Goal: Task Accomplishment & Management: Manage account settings

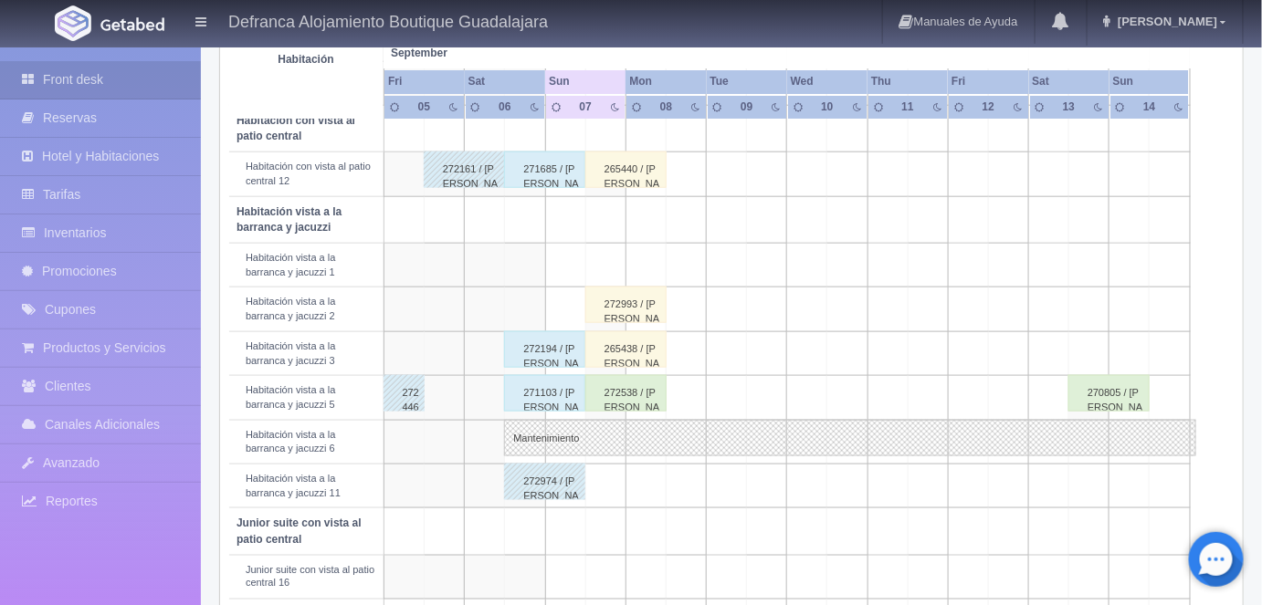
scroll to position [584, 0]
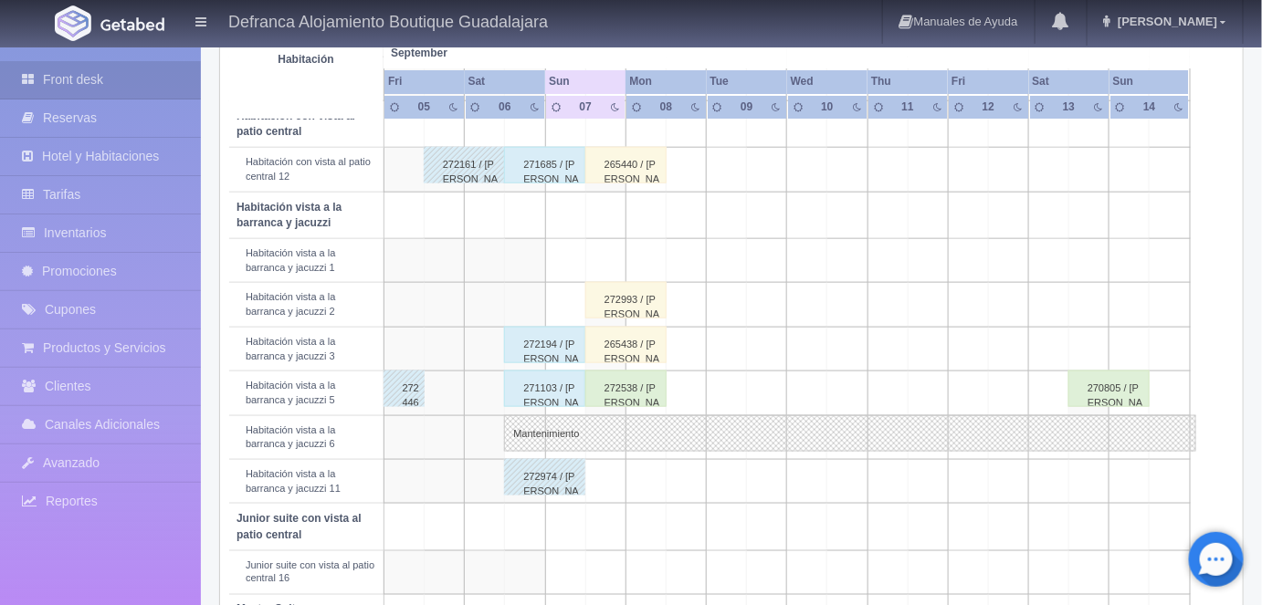
click at [544, 385] on div "271103 / Daniel Ávila" at bounding box center [544, 389] width 81 height 37
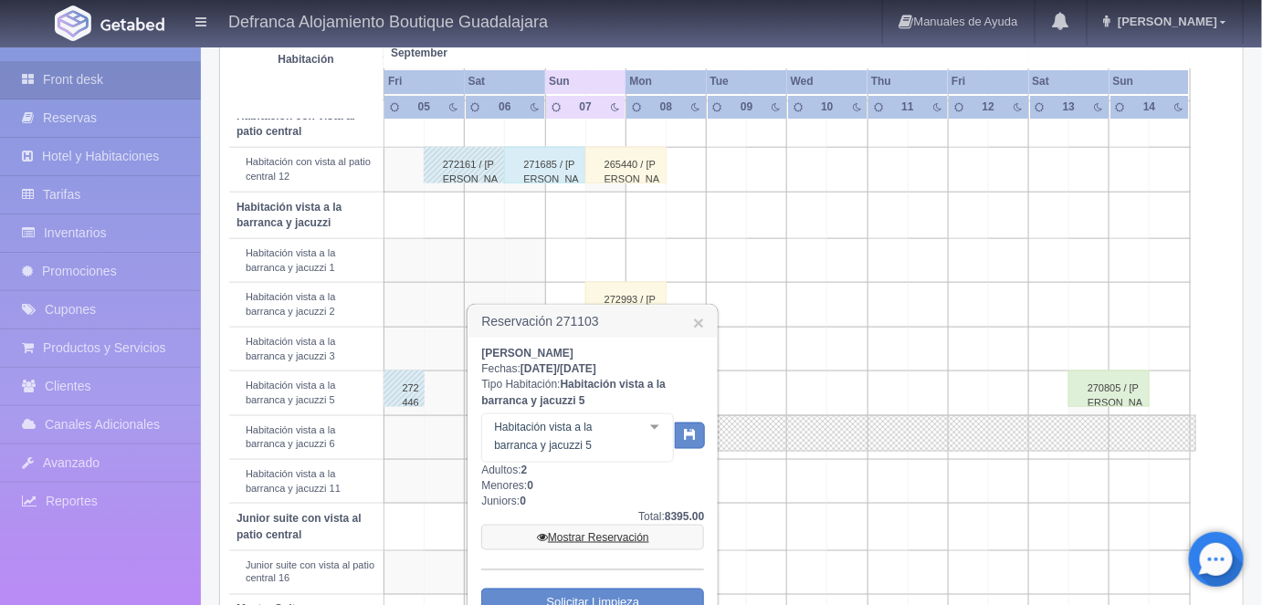
click at [579, 538] on link "Mostrar Reservación" at bounding box center [592, 538] width 223 height 26
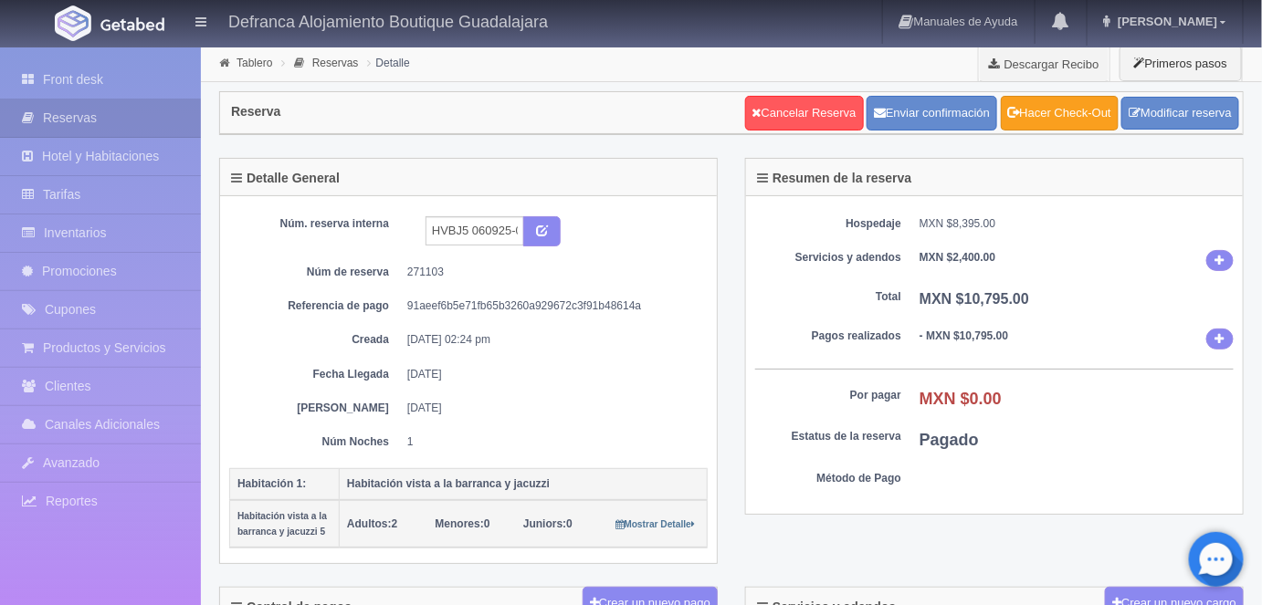
click at [1049, 111] on link "Hacer Check-Out" at bounding box center [1060, 113] width 118 height 35
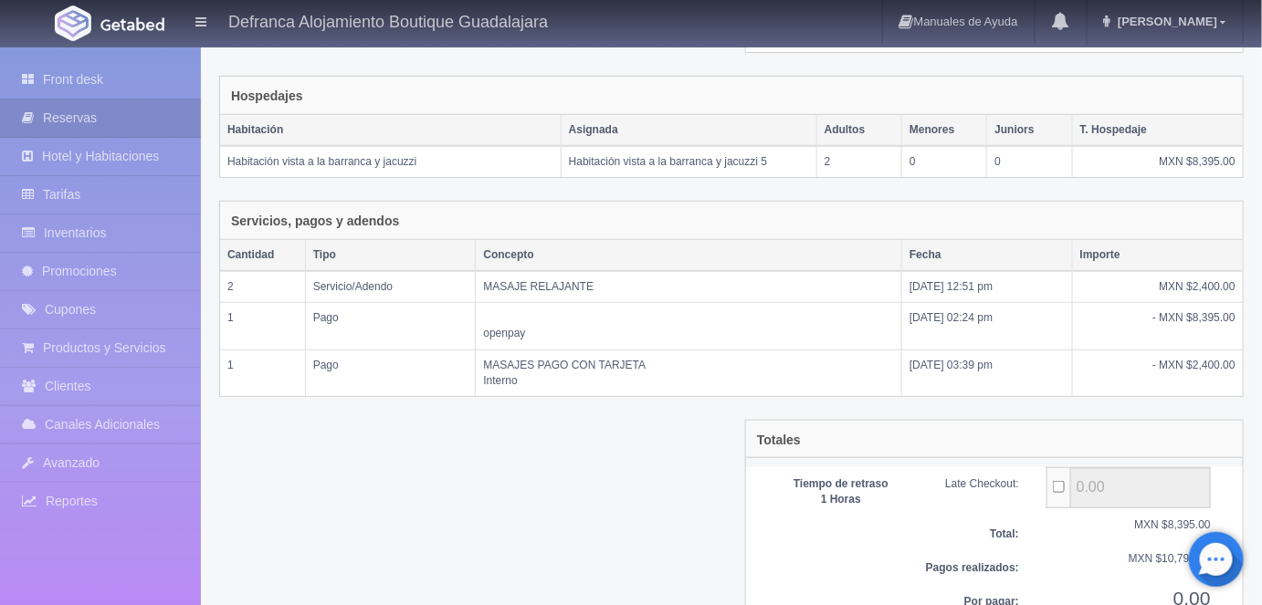
scroll to position [359, 0]
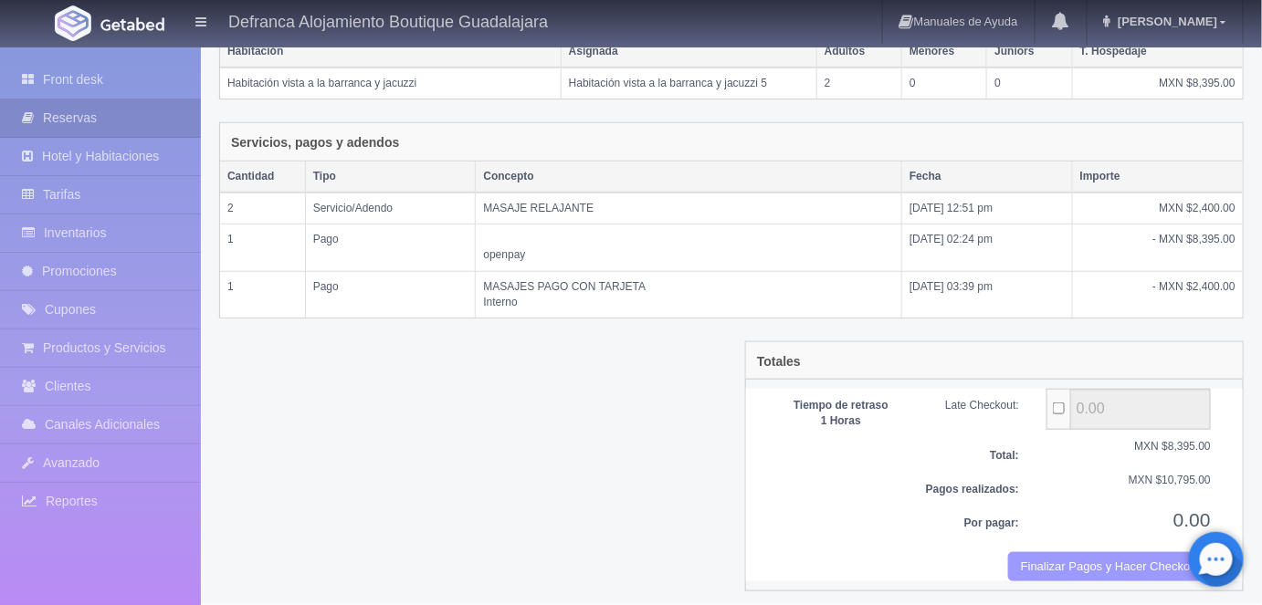
click at [1064, 558] on button "Finalizar Pagos y Hacer Checkout" at bounding box center [1109, 568] width 203 height 30
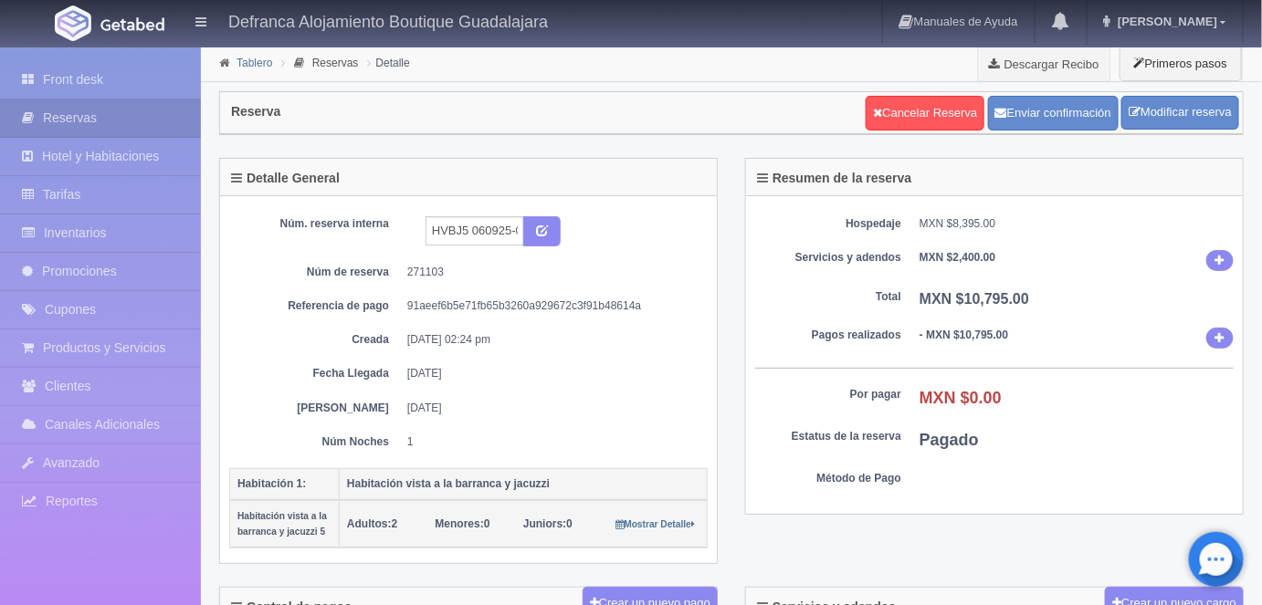
click at [248, 63] on link "Tablero" at bounding box center [255, 63] width 36 height 13
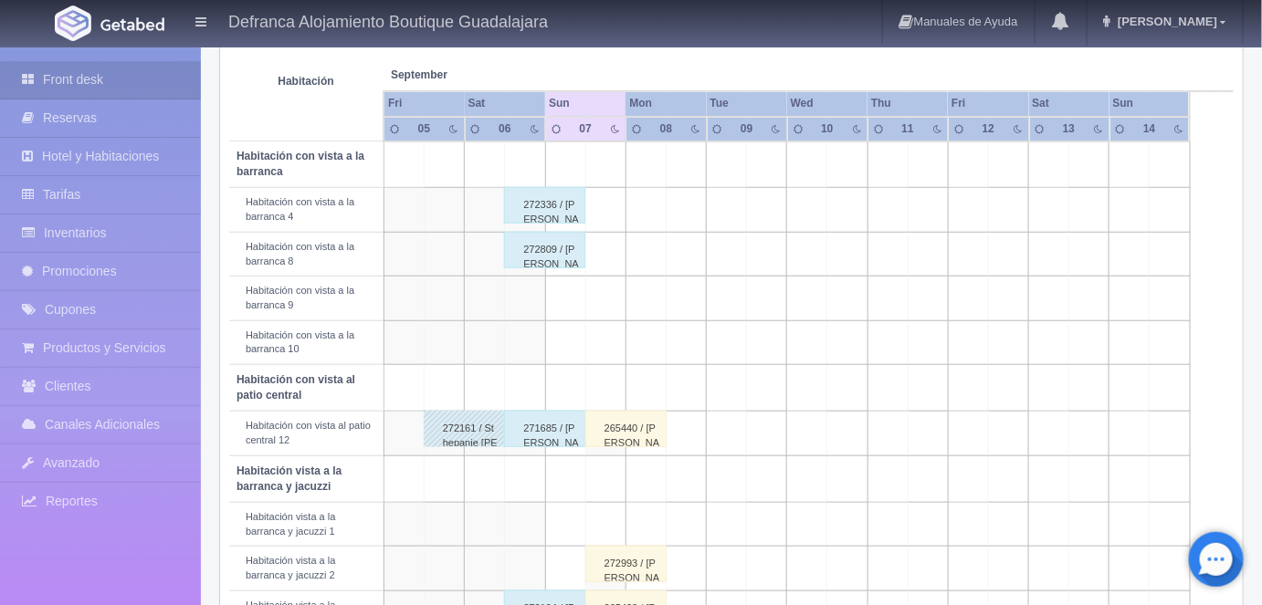
scroll to position [309, 0]
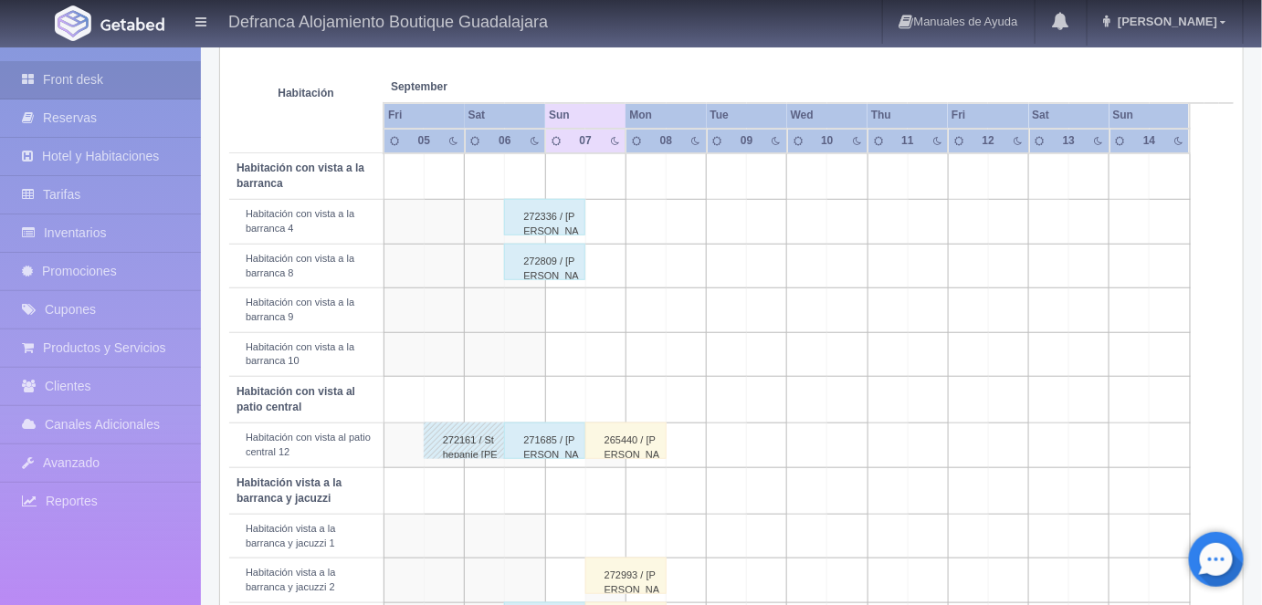
click at [548, 212] on div "272336 / ALEJANDRA GONZÁLEZ GUZMÁN" at bounding box center [544, 217] width 81 height 37
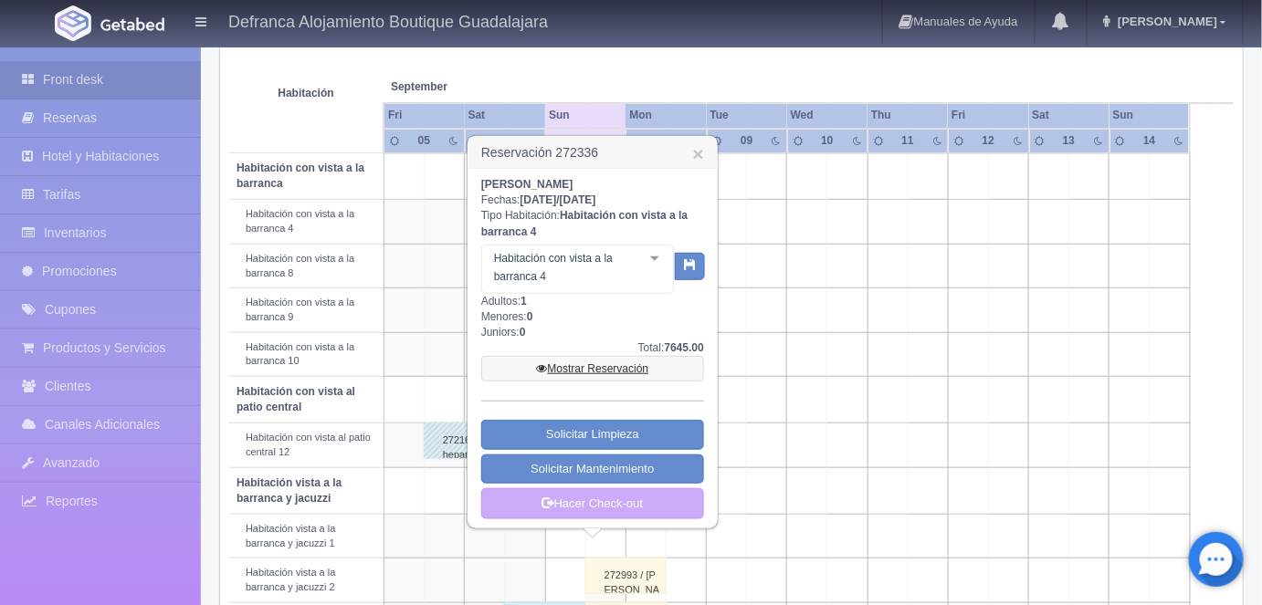
click at [582, 363] on link "Mostrar Reservación" at bounding box center [592, 369] width 223 height 26
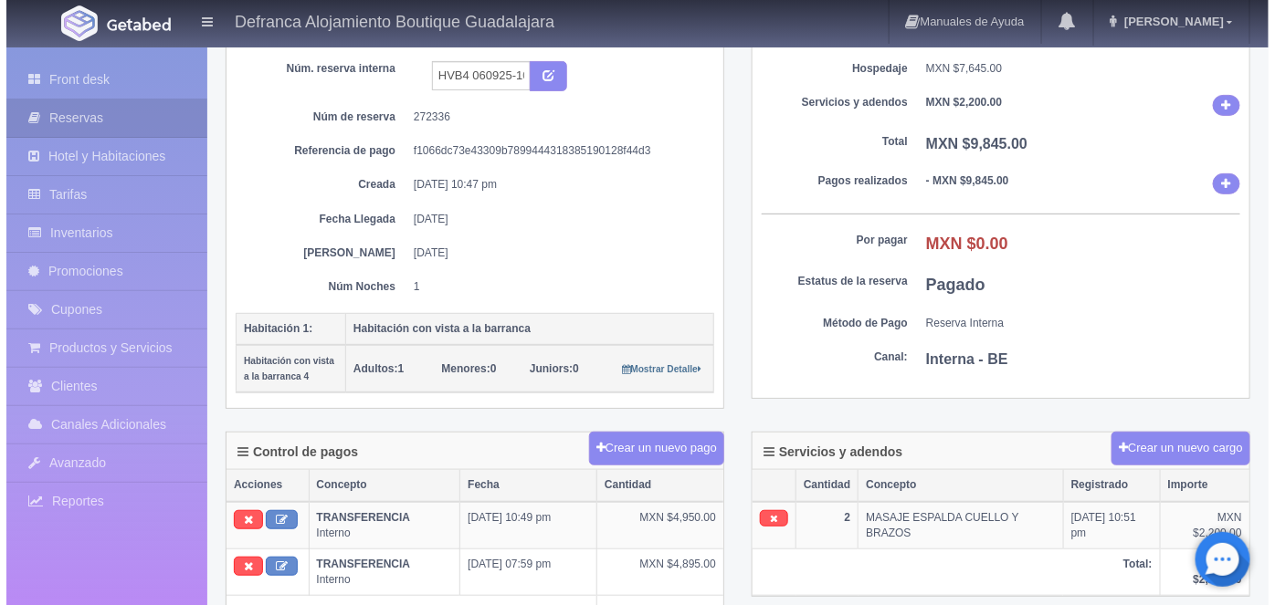
scroll to position [153, 0]
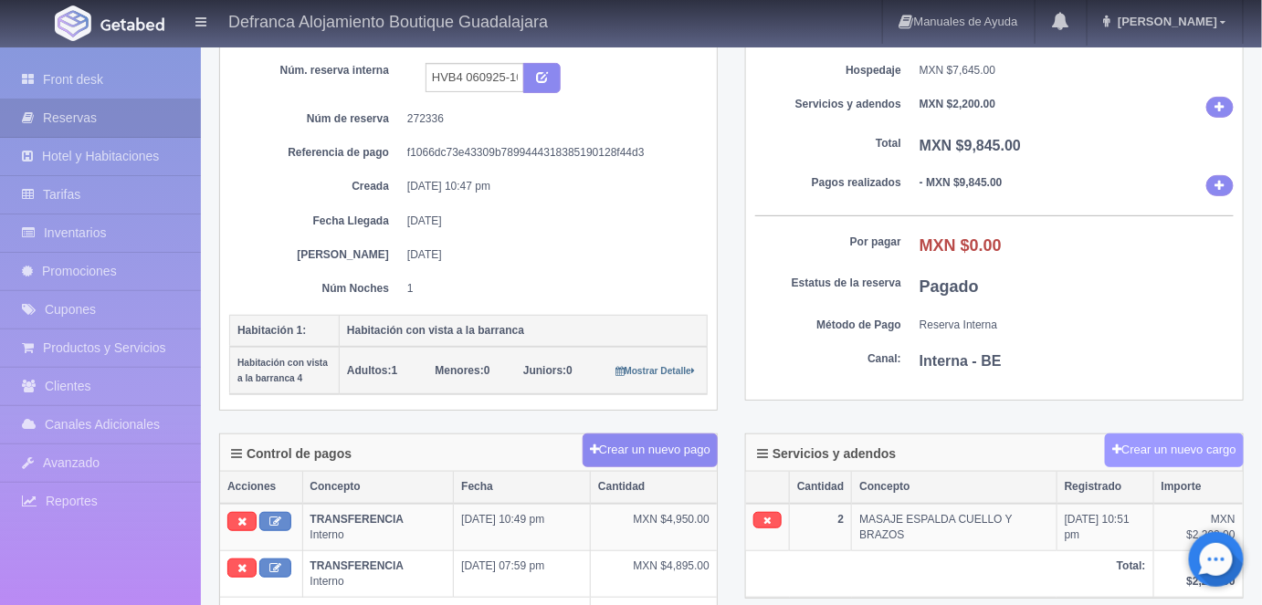
click at [1147, 440] on button "Crear un nuevo cargo" at bounding box center [1174, 451] width 139 height 34
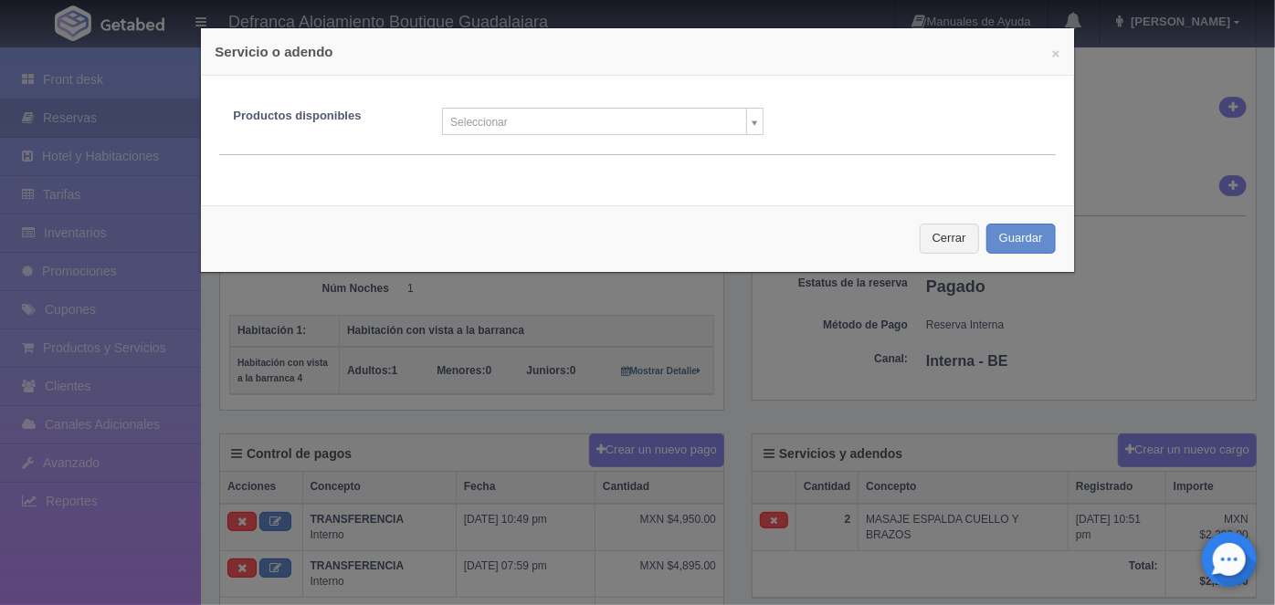
click at [745, 122] on body "Defranca Alojamiento Boutique Guadalajara Manuales de Ayuda Actualizaciones rec…" at bounding box center [637, 542] width 1275 height 1300
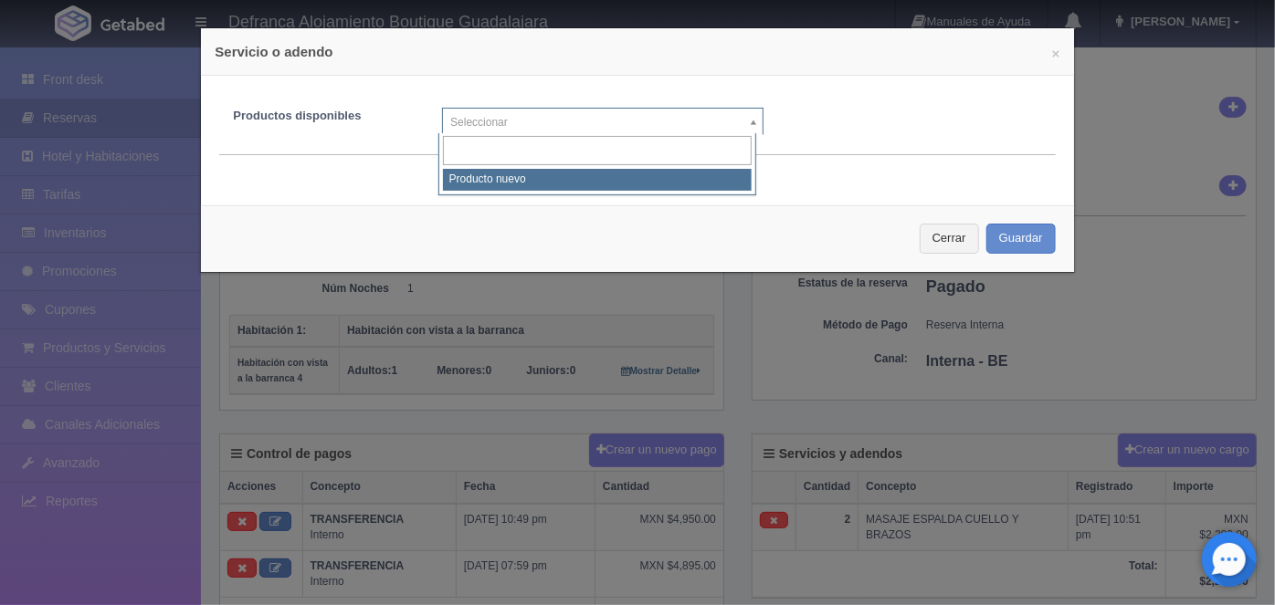
select select "0"
type input "1"
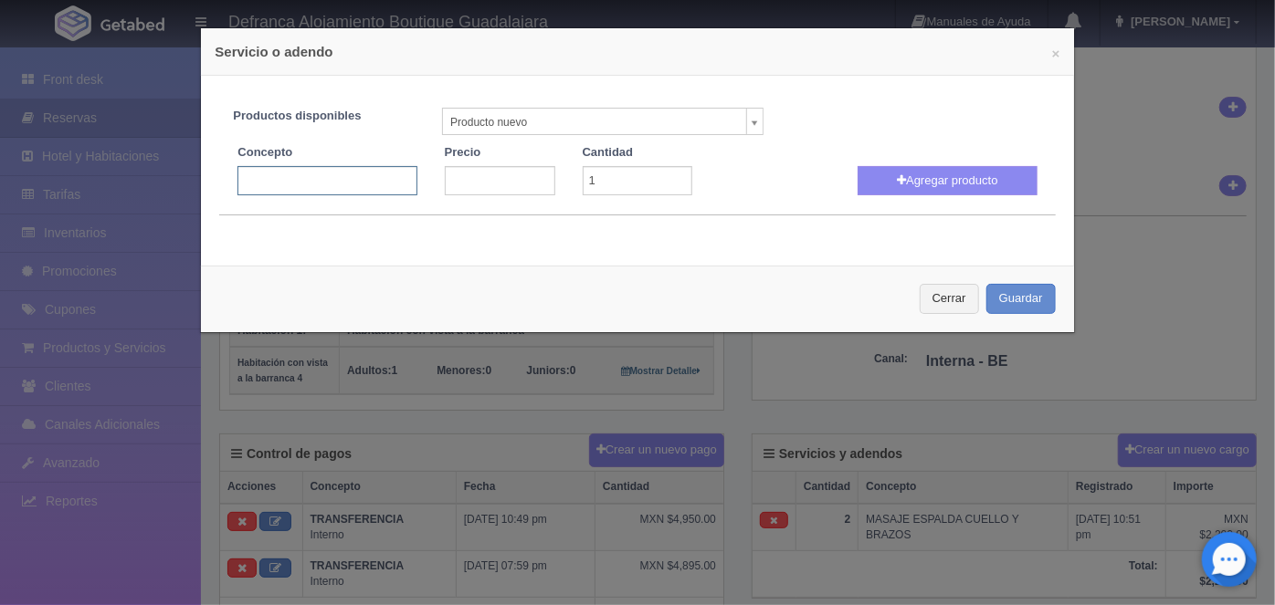
click at [259, 173] on input "text" at bounding box center [326, 180] width 179 height 29
type input "AJUSTE CAMBIO DE MASAJES RELAJANTES"
click at [463, 176] on input "number" at bounding box center [500, 180] width 111 height 29
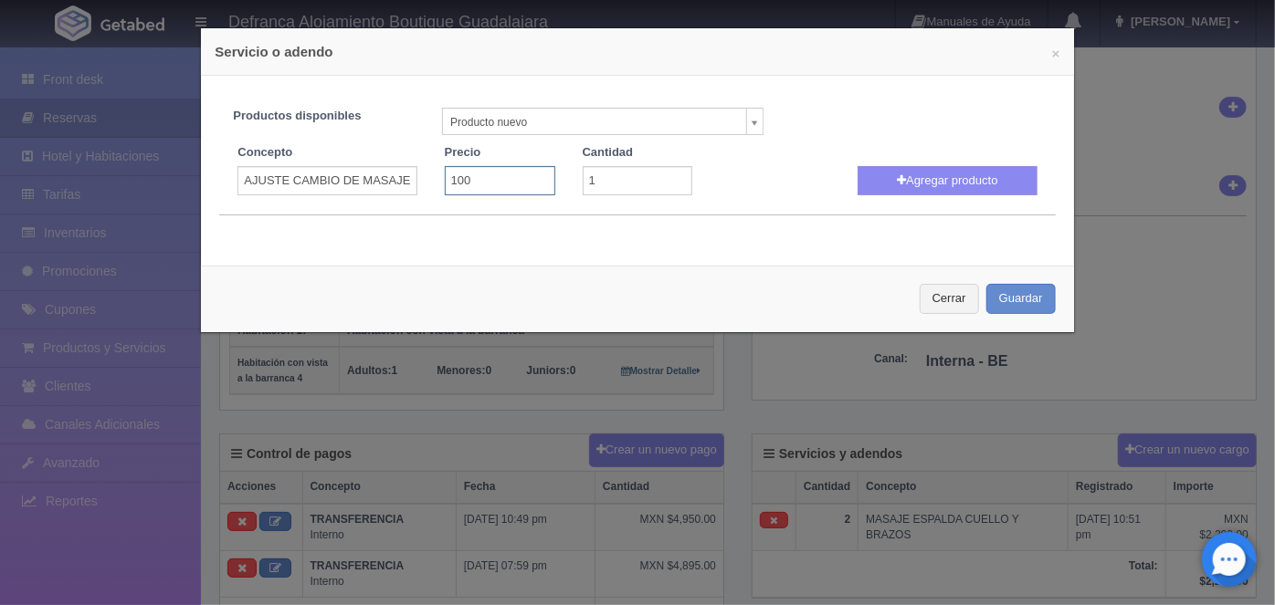
type input "100"
click at [612, 185] on input "1" at bounding box center [638, 180] width 111 height 29
type input "2"
click at [479, 175] on input "100" at bounding box center [500, 180] width 111 height 29
type input "100.00"
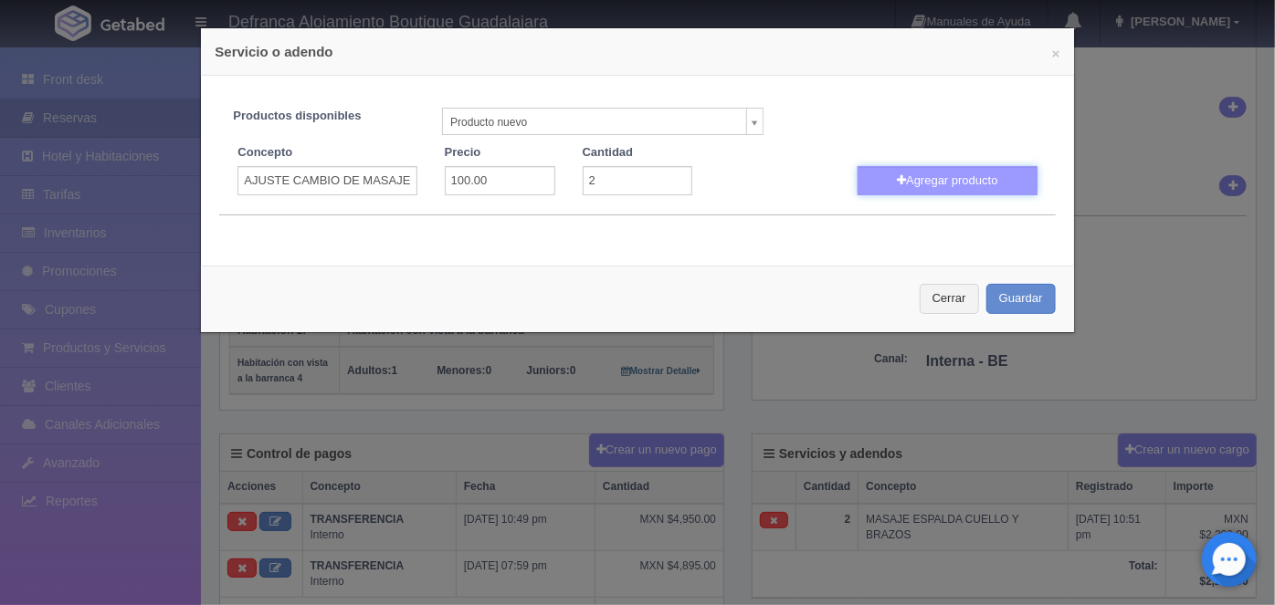
click at [935, 195] on button "Agregar producto" at bounding box center [947, 180] width 179 height 29
select select
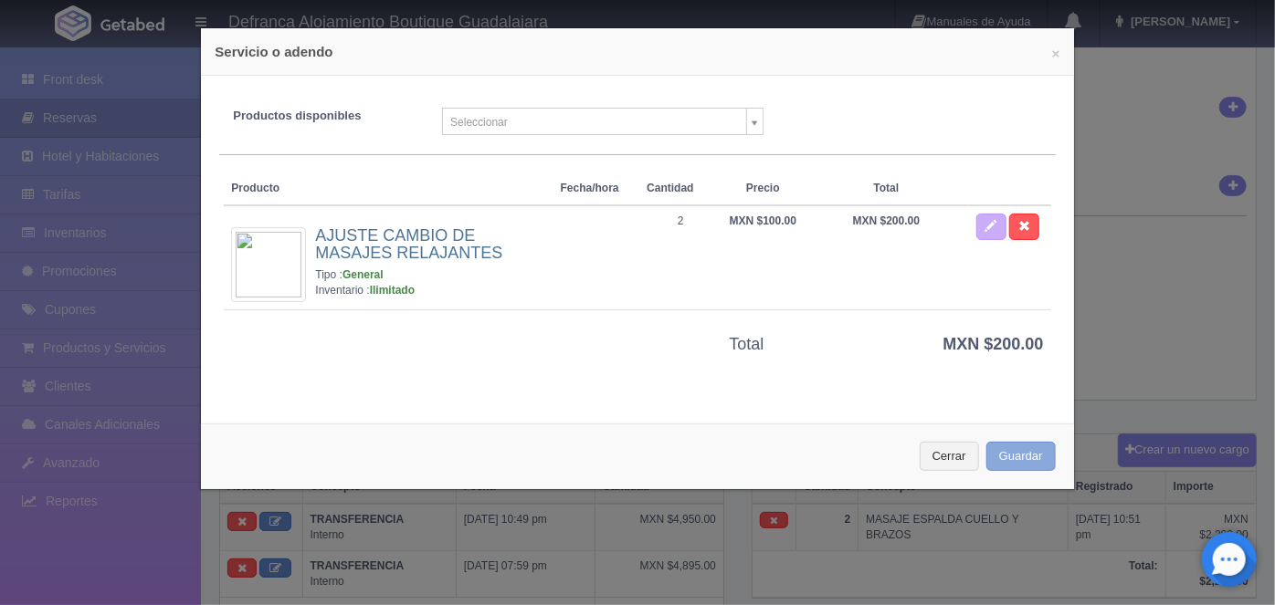
click at [1007, 457] on button "Guardar" at bounding box center [1020, 457] width 69 height 30
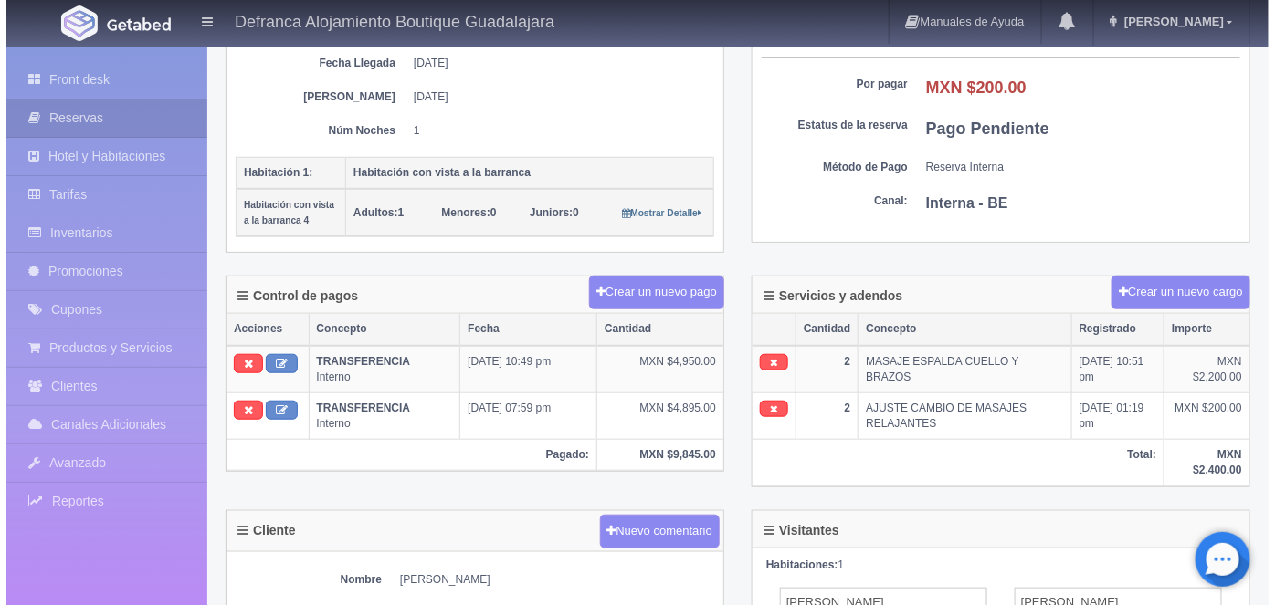
scroll to position [316, 0]
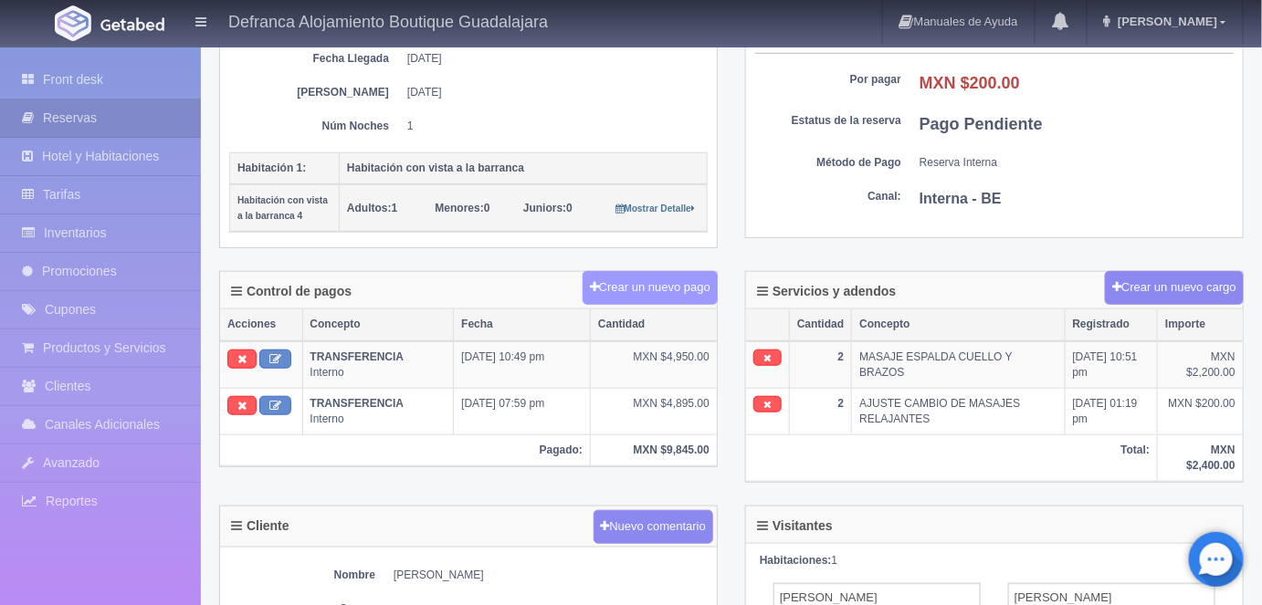
click at [636, 281] on button "Crear un nuevo pago" at bounding box center [650, 288] width 135 height 34
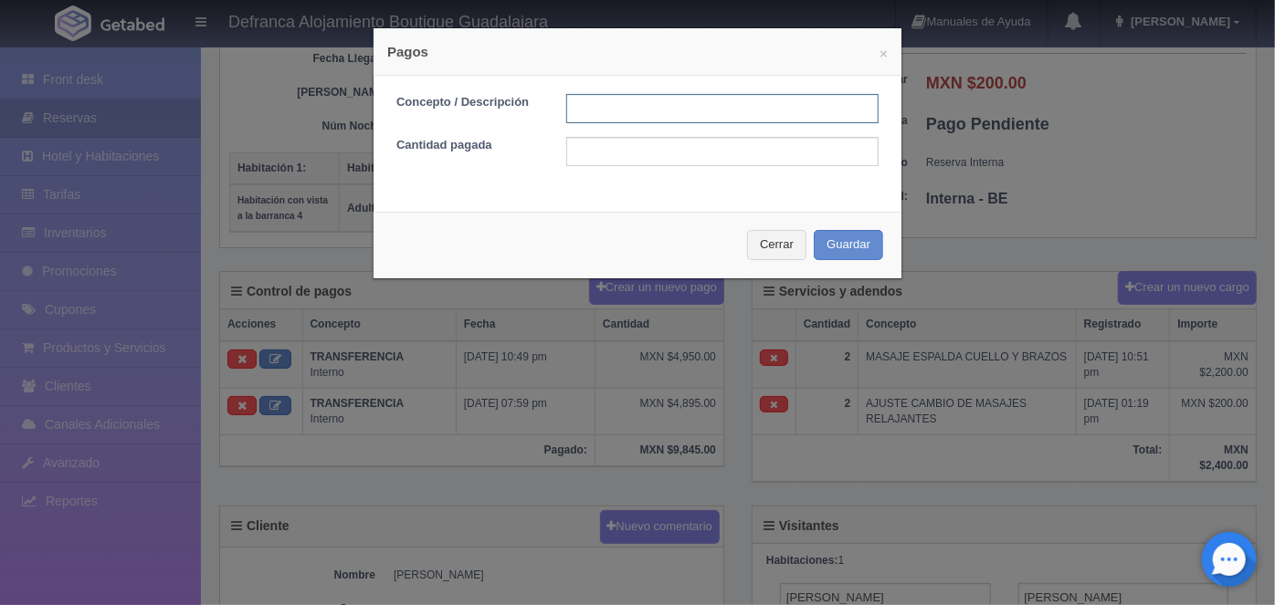
click at [584, 110] on input "text" at bounding box center [722, 108] width 312 height 29
type input "MASAJES PAGO CON EFECTIVO"
click at [596, 152] on input "text" at bounding box center [722, 151] width 312 height 29
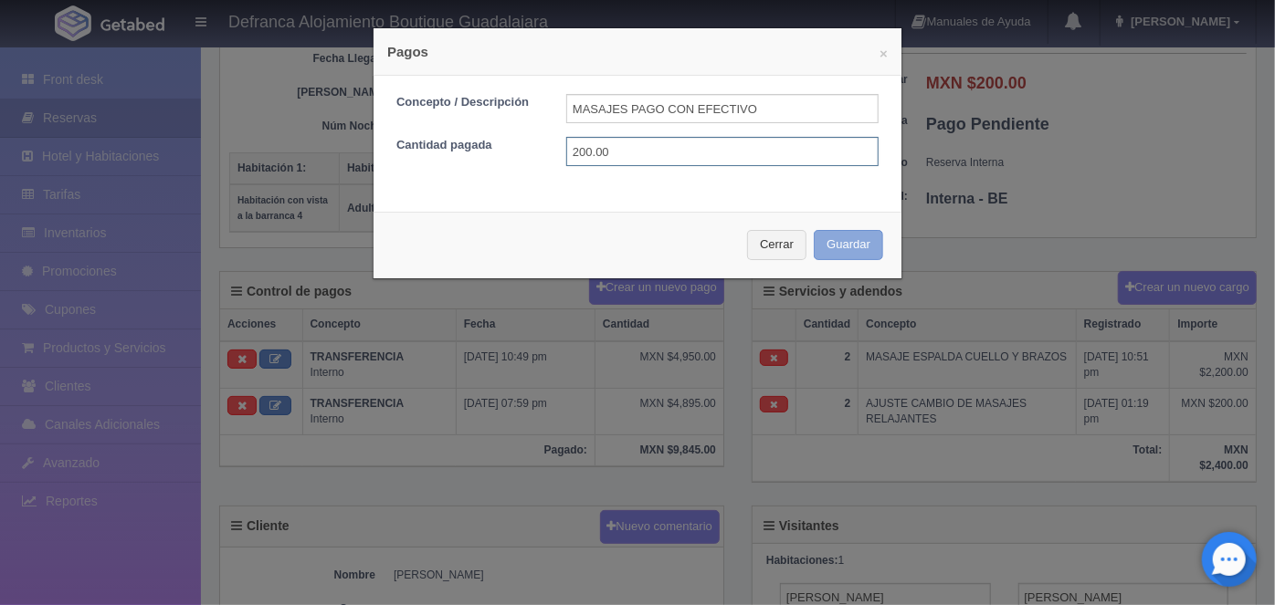
type input "200.00"
click at [845, 255] on button "Guardar" at bounding box center [848, 245] width 69 height 30
click at [844, 245] on div "Cerrar Guardar" at bounding box center [638, 245] width 528 height 67
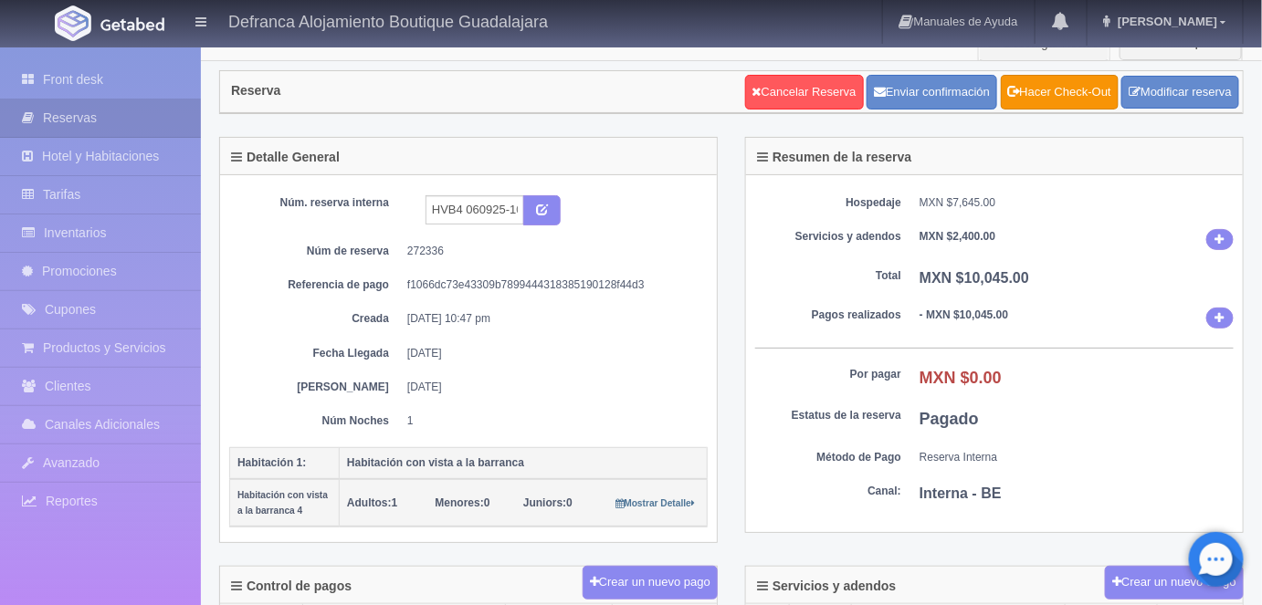
scroll to position [15, 0]
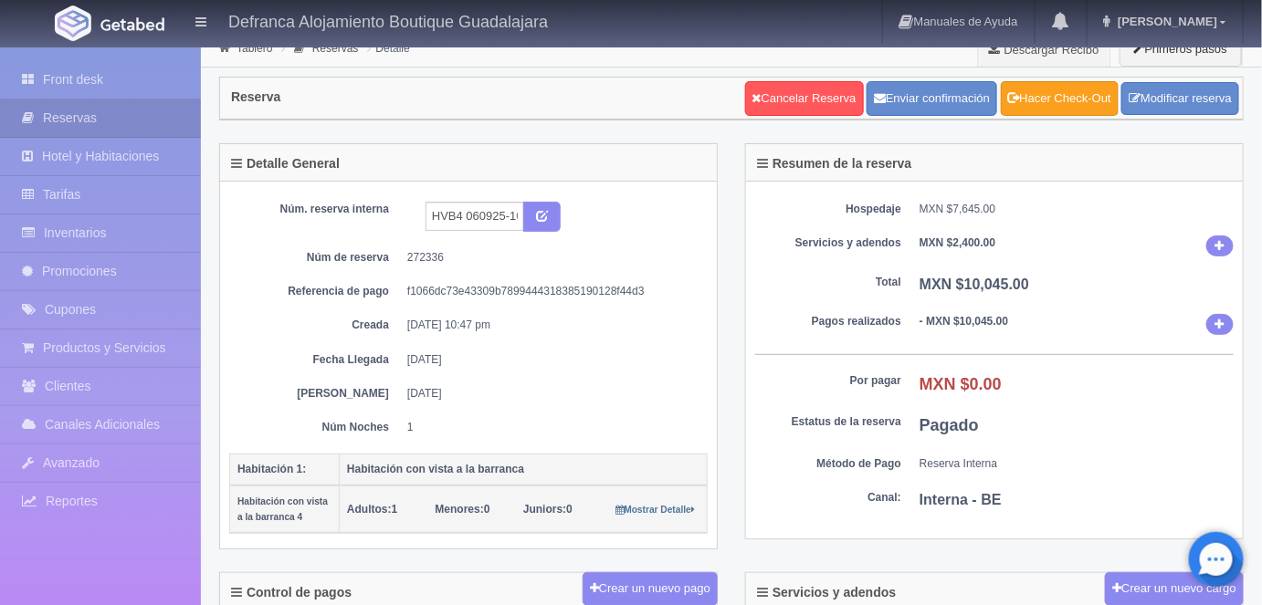
click at [1047, 97] on link "Hacer Check-Out" at bounding box center [1060, 98] width 118 height 35
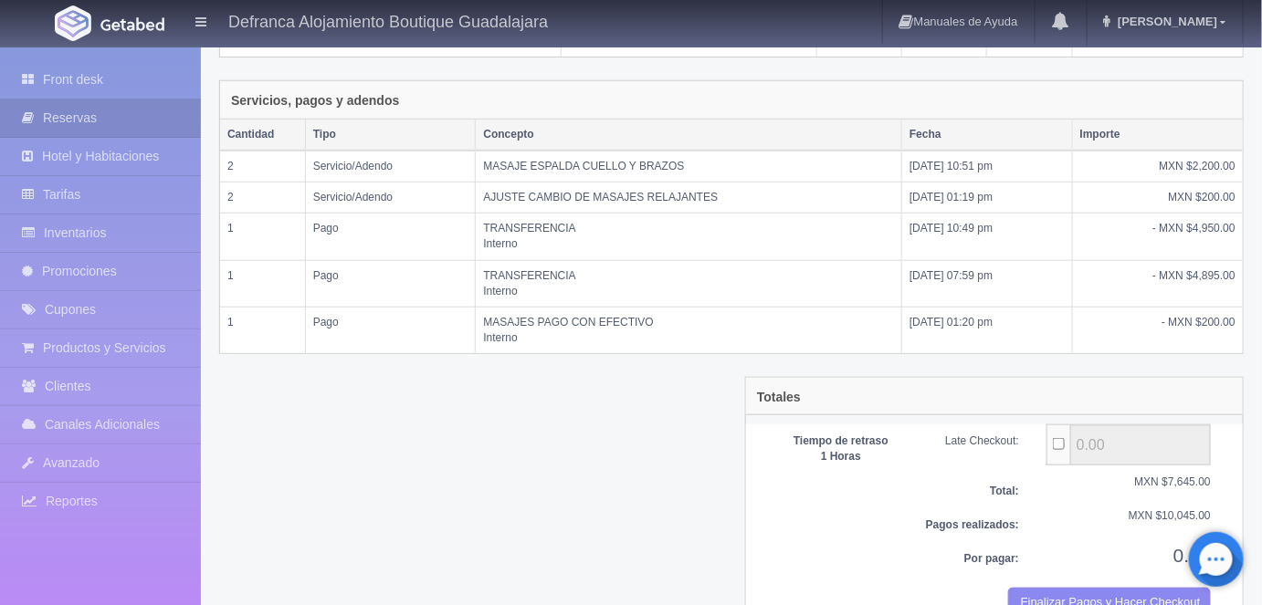
scroll to position [421, 0]
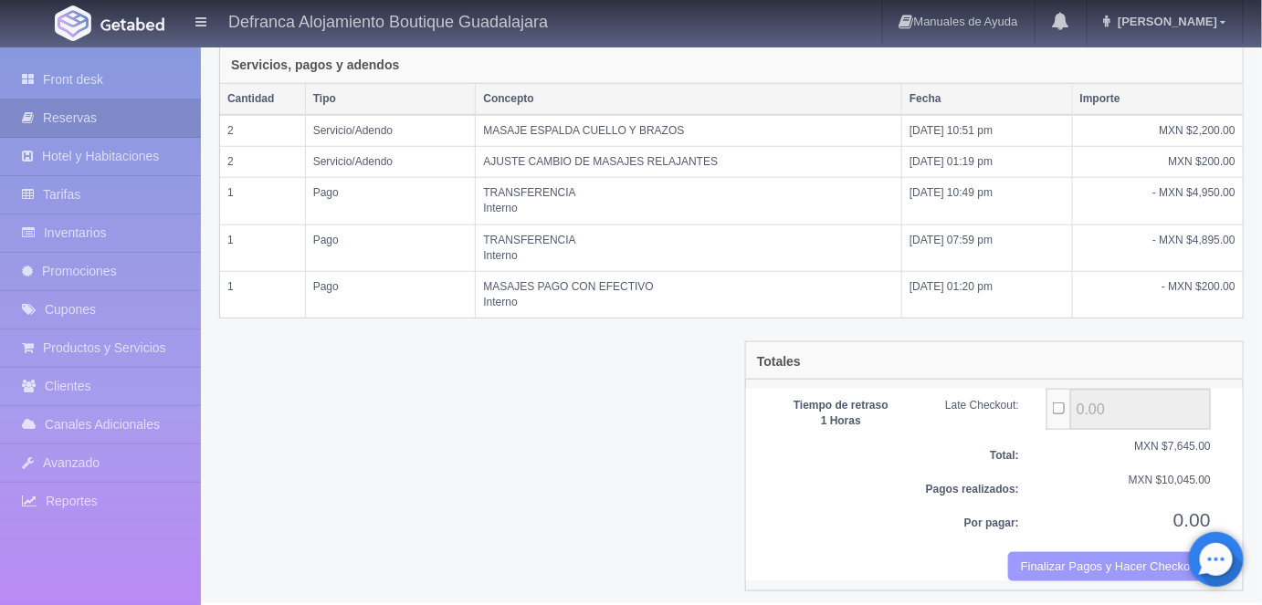
click at [1076, 553] on button "Finalizar Pagos y Hacer Checkout" at bounding box center [1109, 568] width 203 height 30
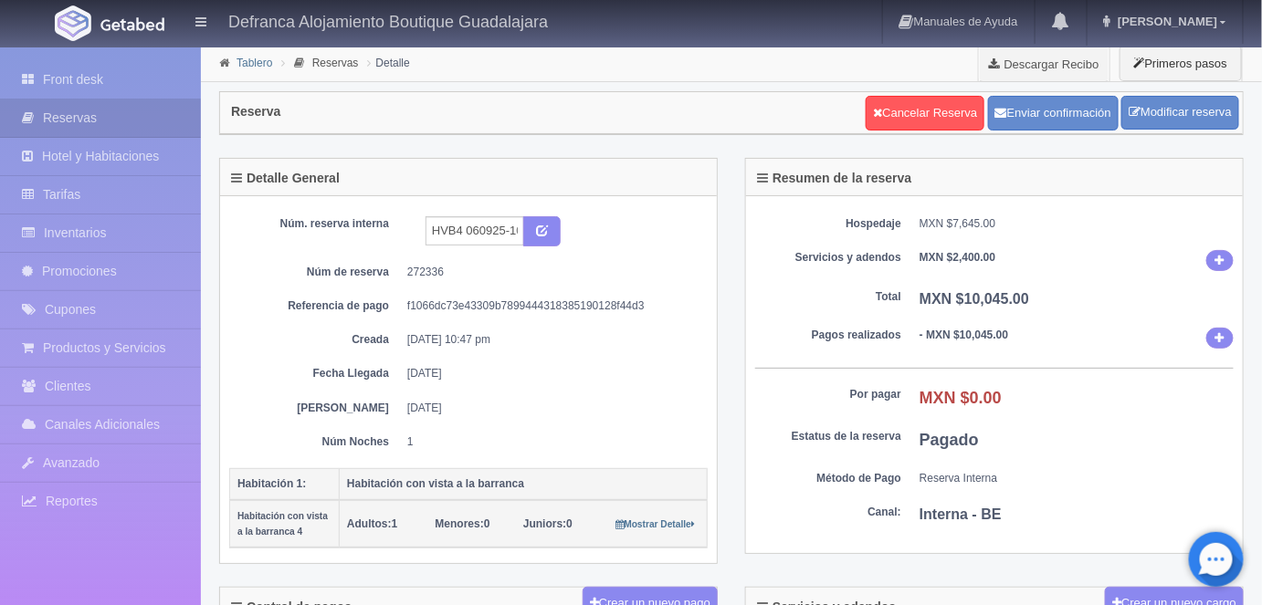
click at [248, 60] on link "Tablero" at bounding box center [255, 63] width 36 height 13
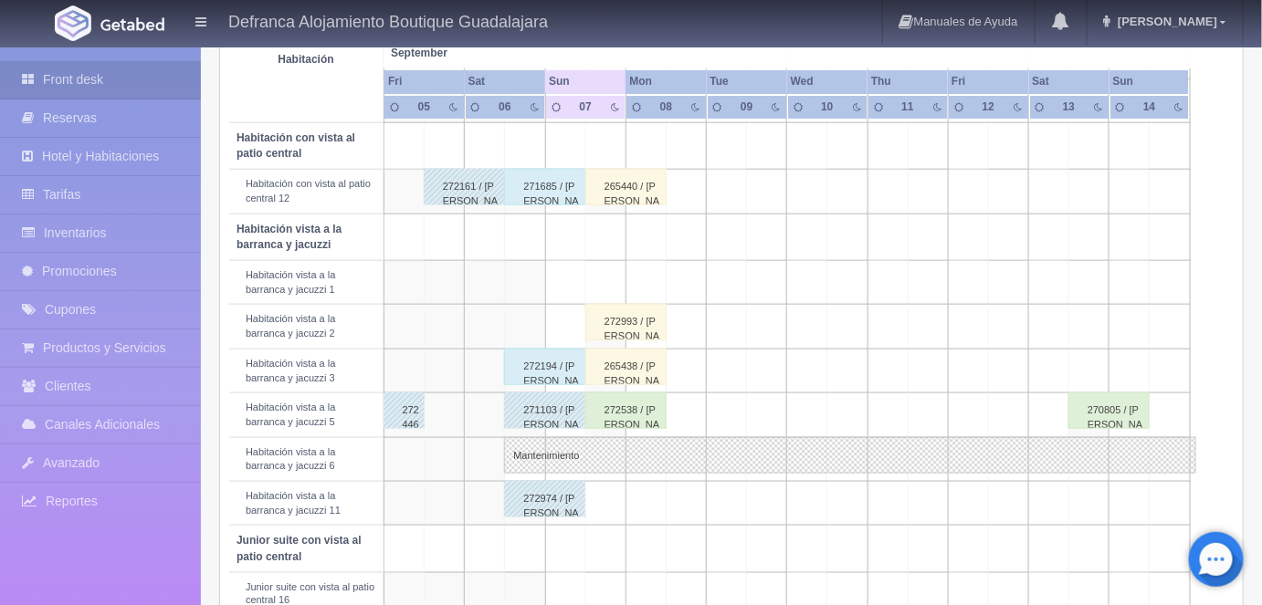
scroll to position [563, 0]
click at [550, 361] on div "272194 / [PERSON_NAME] [PERSON_NAME]" at bounding box center [544, 366] width 81 height 37
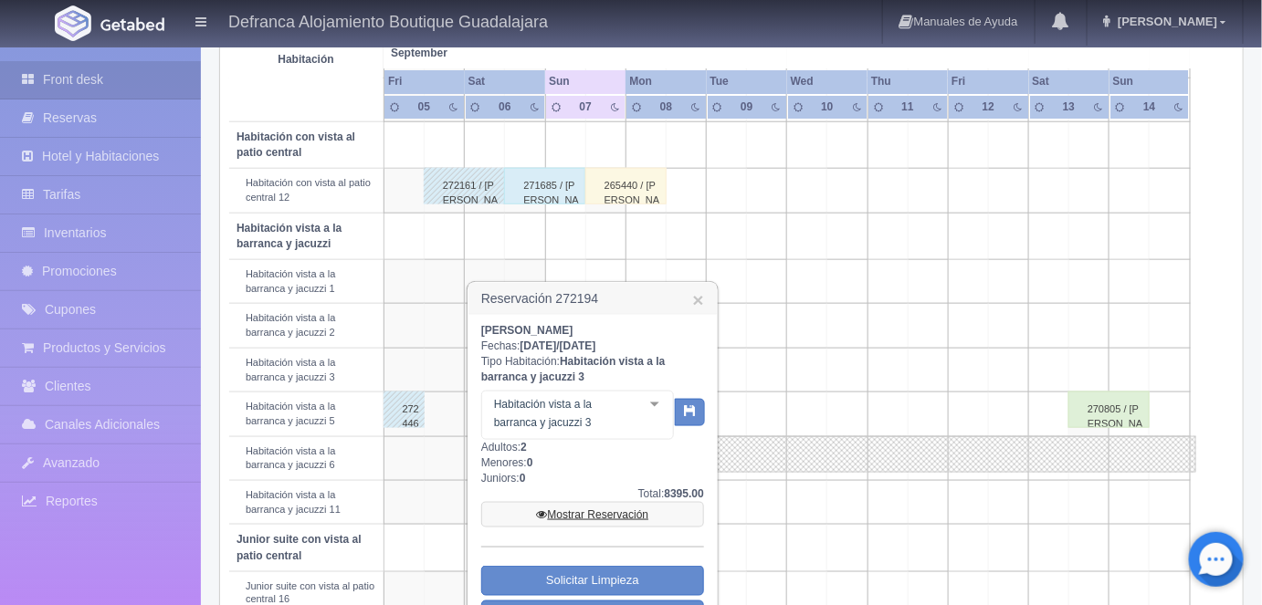
click at [582, 511] on link "Mostrar Reservación" at bounding box center [592, 515] width 223 height 26
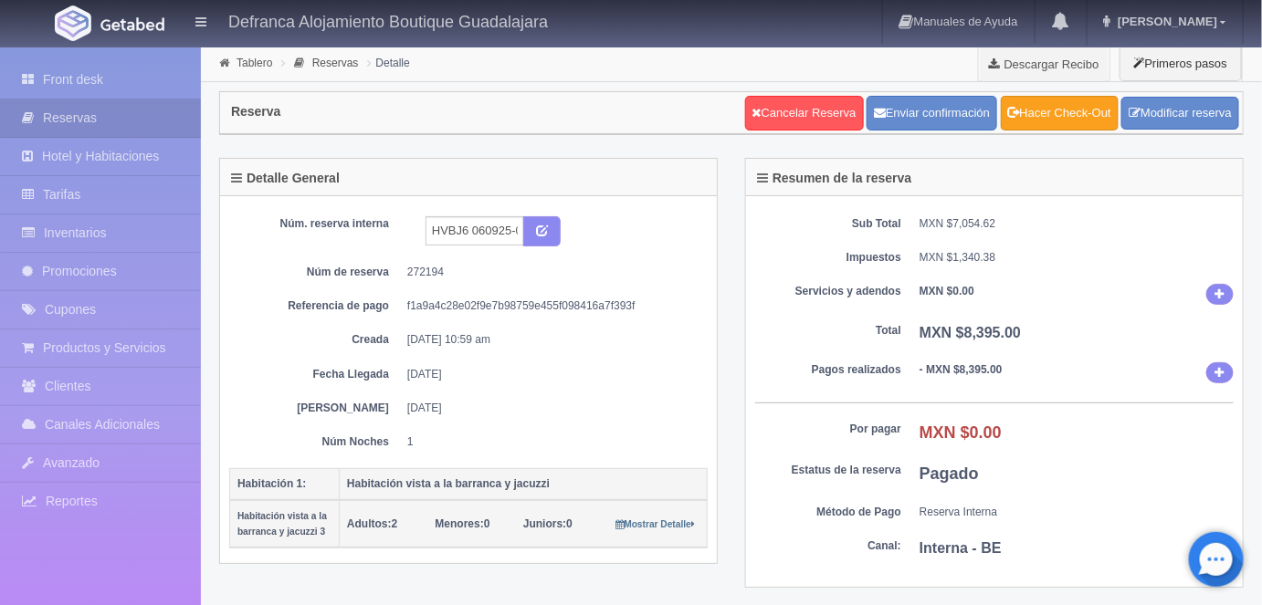
click at [1054, 110] on link "Hacer Check-Out" at bounding box center [1060, 113] width 118 height 35
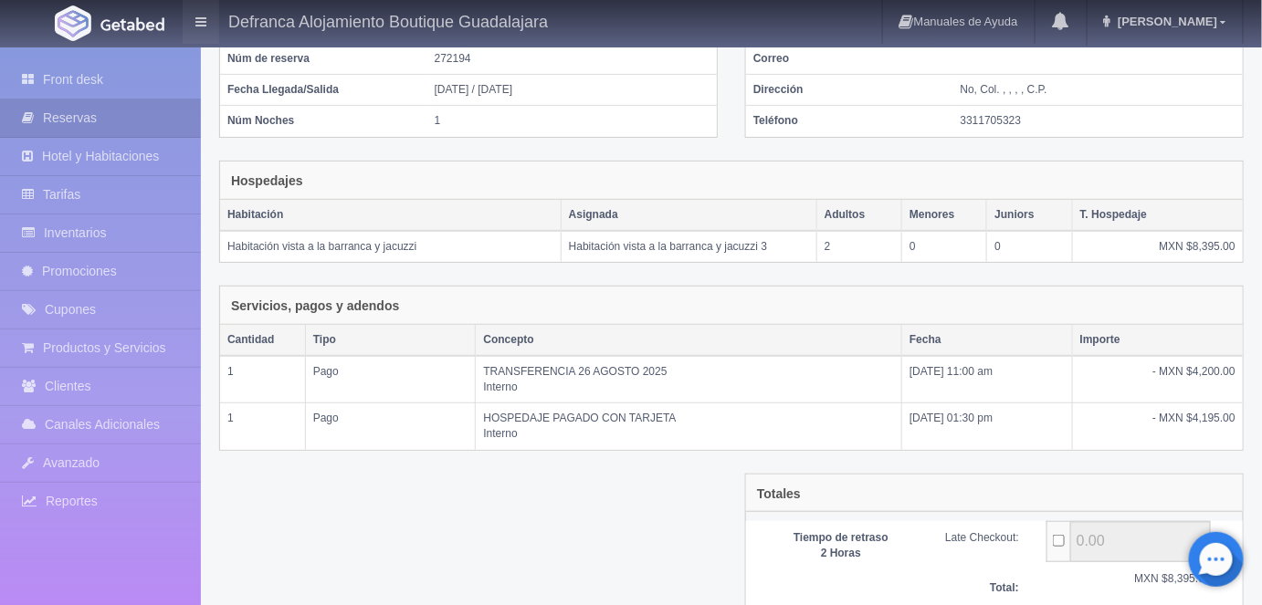
scroll to position [311, 0]
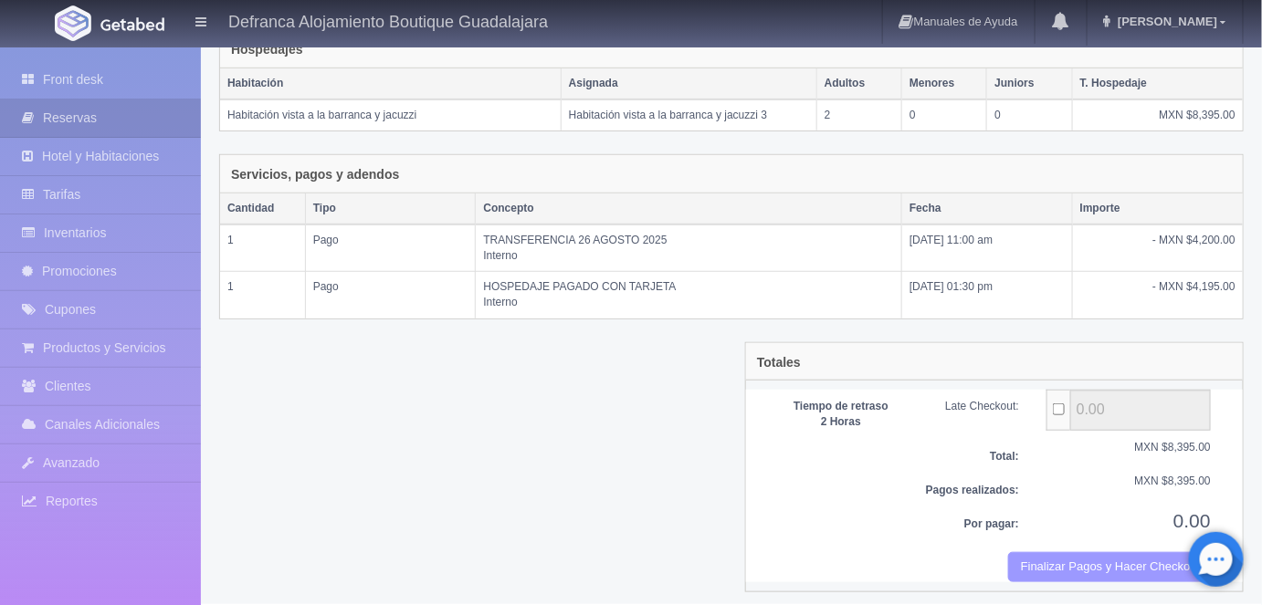
click at [1062, 561] on button "Finalizar Pagos y Hacer Checkout" at bounding box center [1109, 568] width 203 height 30
